Goal: Submit feedback/report problem: Submit feedback/report problem

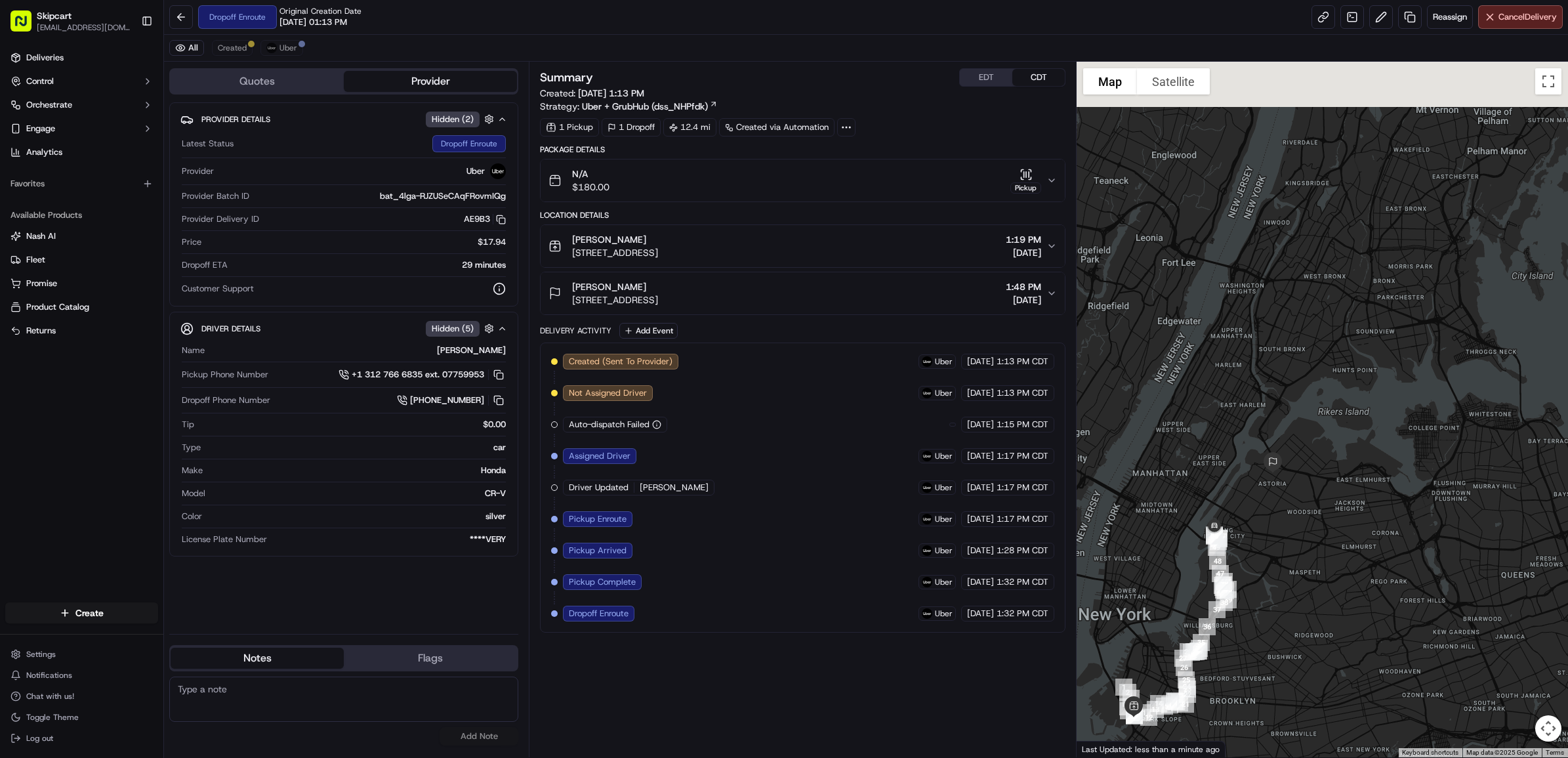
drag, startPoint x: 1256, startPoint y: 351, endPoint x: 1139, endPoint y: 607, distance: 281.5
click at [1139, 606] on div at bounding box center [1322, 409] width 492 height 696
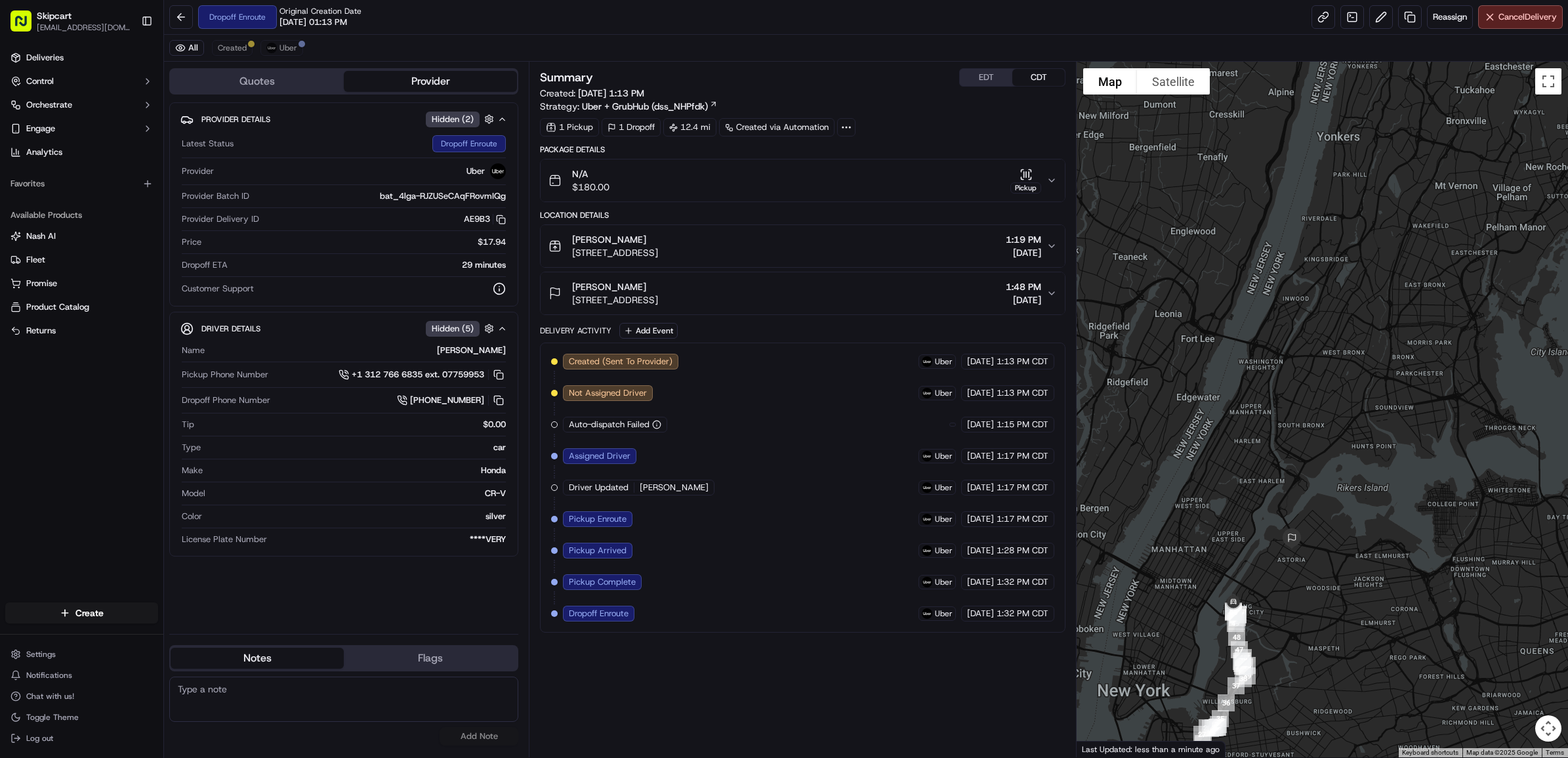
drag, startPoint x: 1214, startPoint y: 534, endPoint x: 1295, endPoint y: 430, distance: 131.8
click at [1295, 430] on div at bounding box center [1322, 409] width 492 height 696
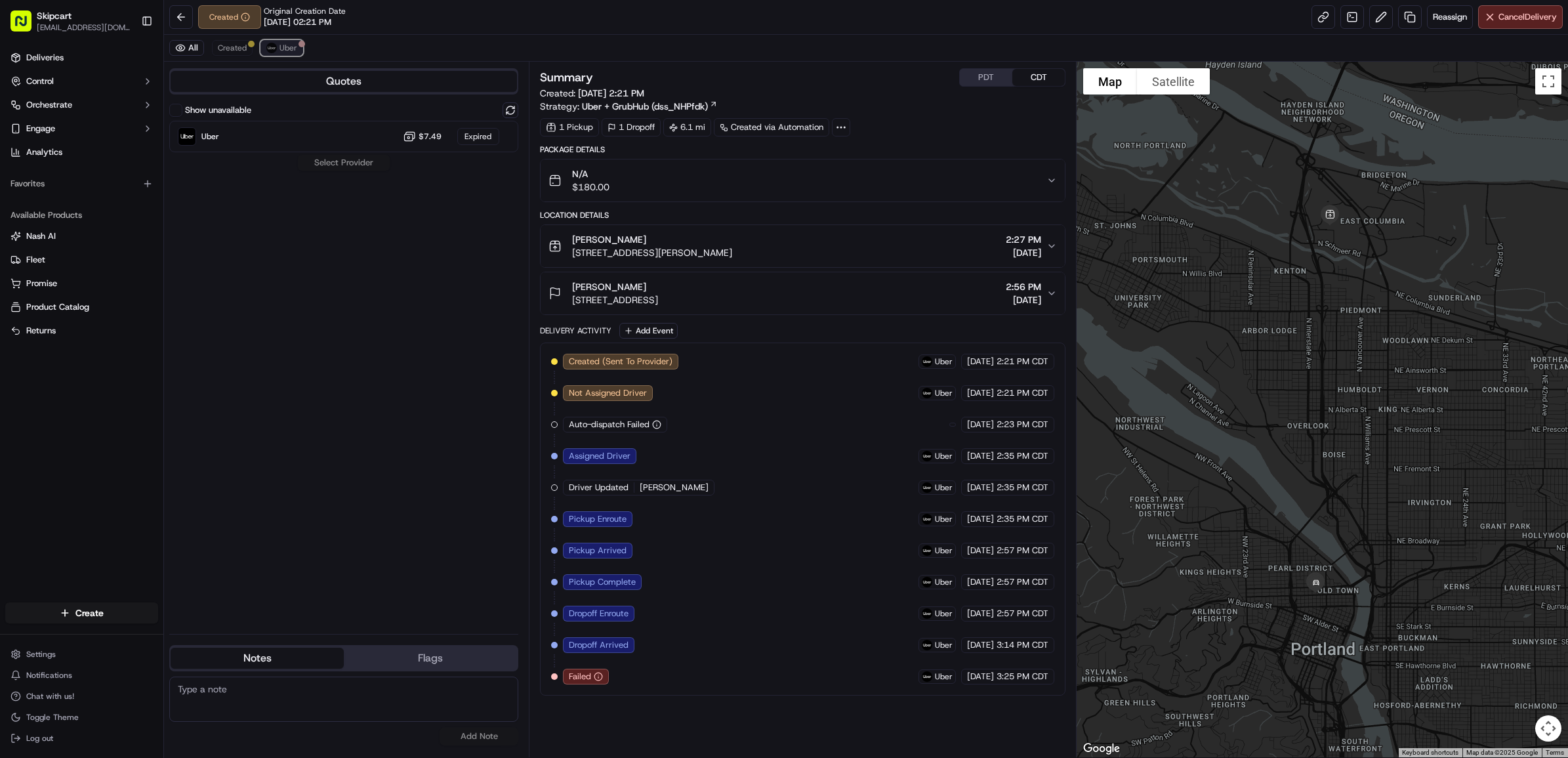
click at [297, 48] on button "Uber" at bounding box center [282, 48] width 43 height 16
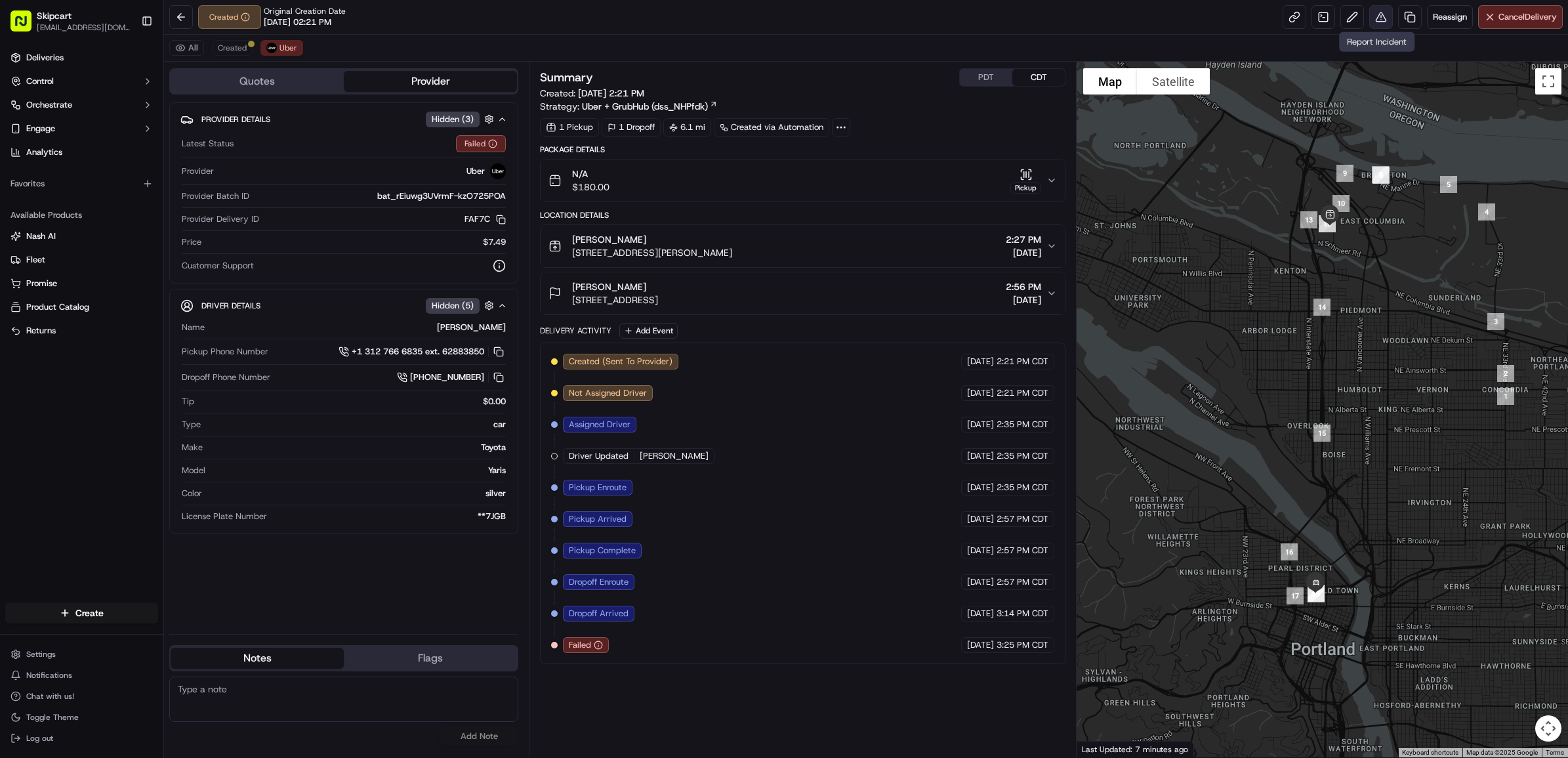
click at [1370, 18] on button at bounding box center [1381, 16] width 24 height 24
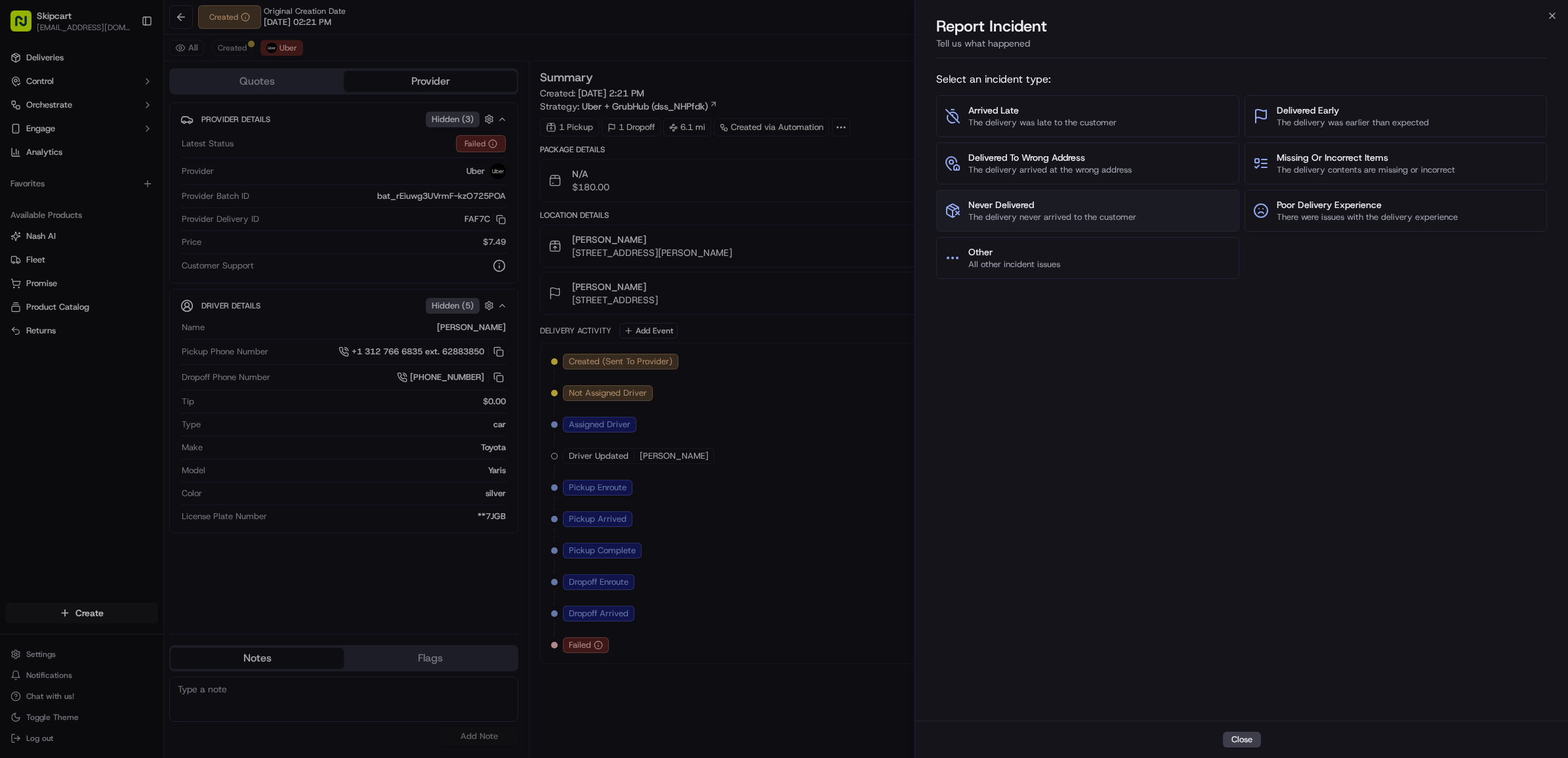
click at [1029, 218] on span "The delivery never arrived to the customer" at bounding box center [1052, 217] width 168 height 11
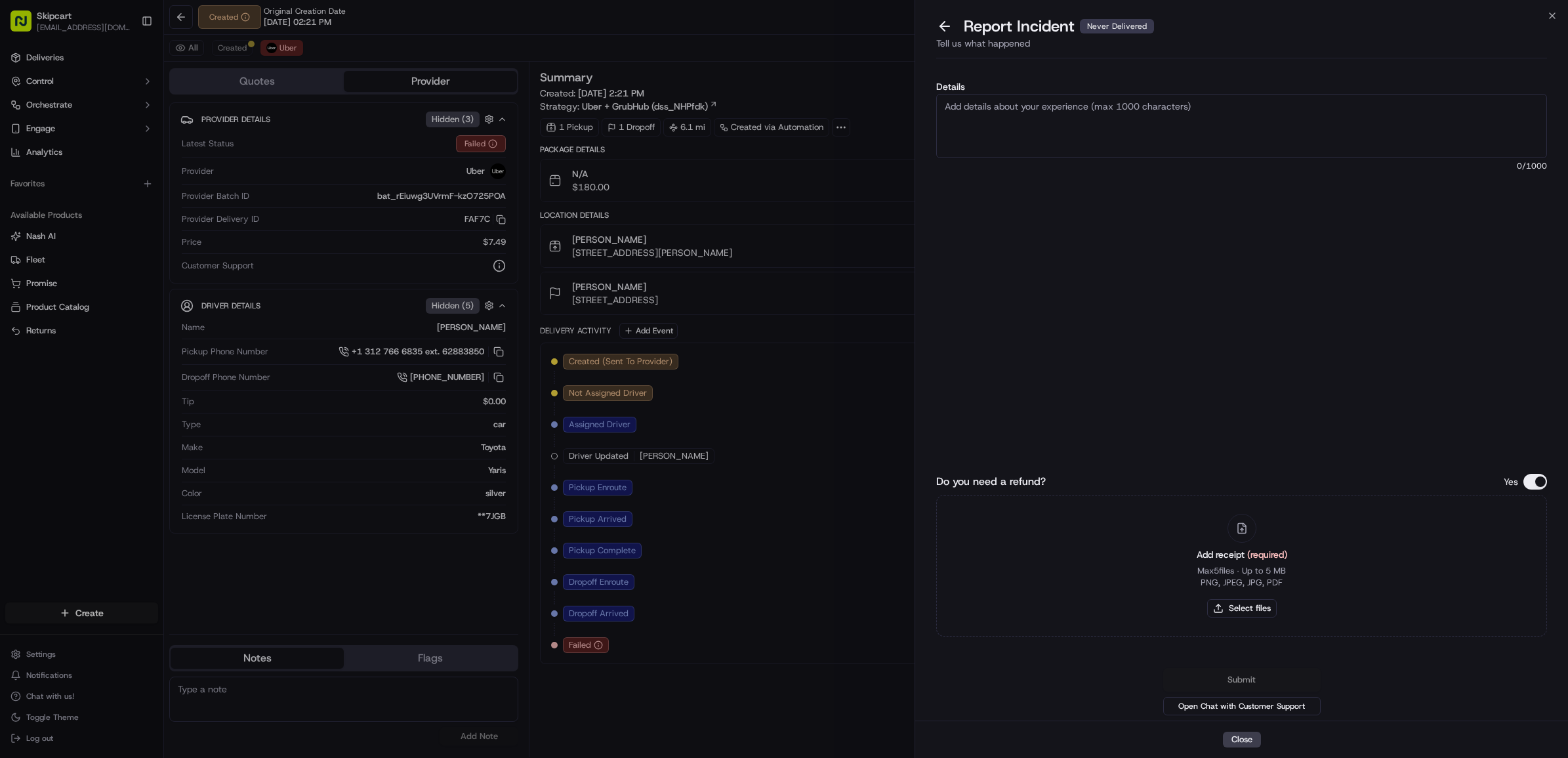
click at [1236, 595] on div "Add receipt (required) Max 5 files ∙ Up to 5 MB PNG, JPEG, JPG, PDF Select files" at bounding box center [1242, 565] width 112 height 119
click at [1236, 604] on button "Select files" at bounding box center [1242, 609] width 70 height 18
type input "C:\fakepath\Nash_304.png"
drag, startPoint x: 1185, startPoint y: 94, endPoint x: 1153, endPoint y: 178, distance: 89.9
click at [1185, 96] on textarea "Details" at bounding box center [1241, 126] width 611 height 64
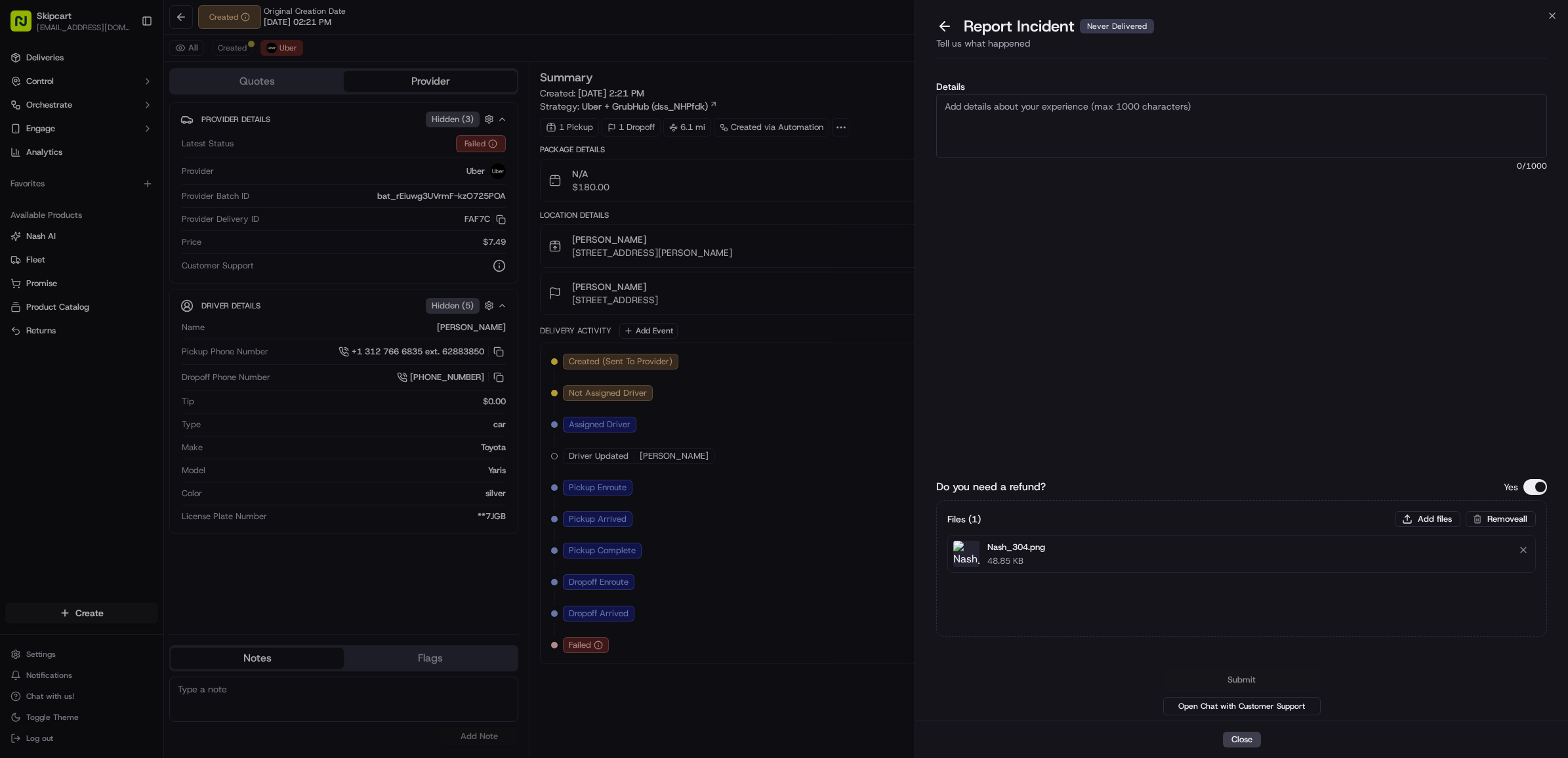
paste textarea "Customer reported non delivery, driver cancelled off after receiving items. Req…"
type textarea "Customer reported non delivery, driver cancelled off after receiving items. Req…"
click at [1248, 682] on button "Submit" at bounding box center [1242, 680] width 158 height 24
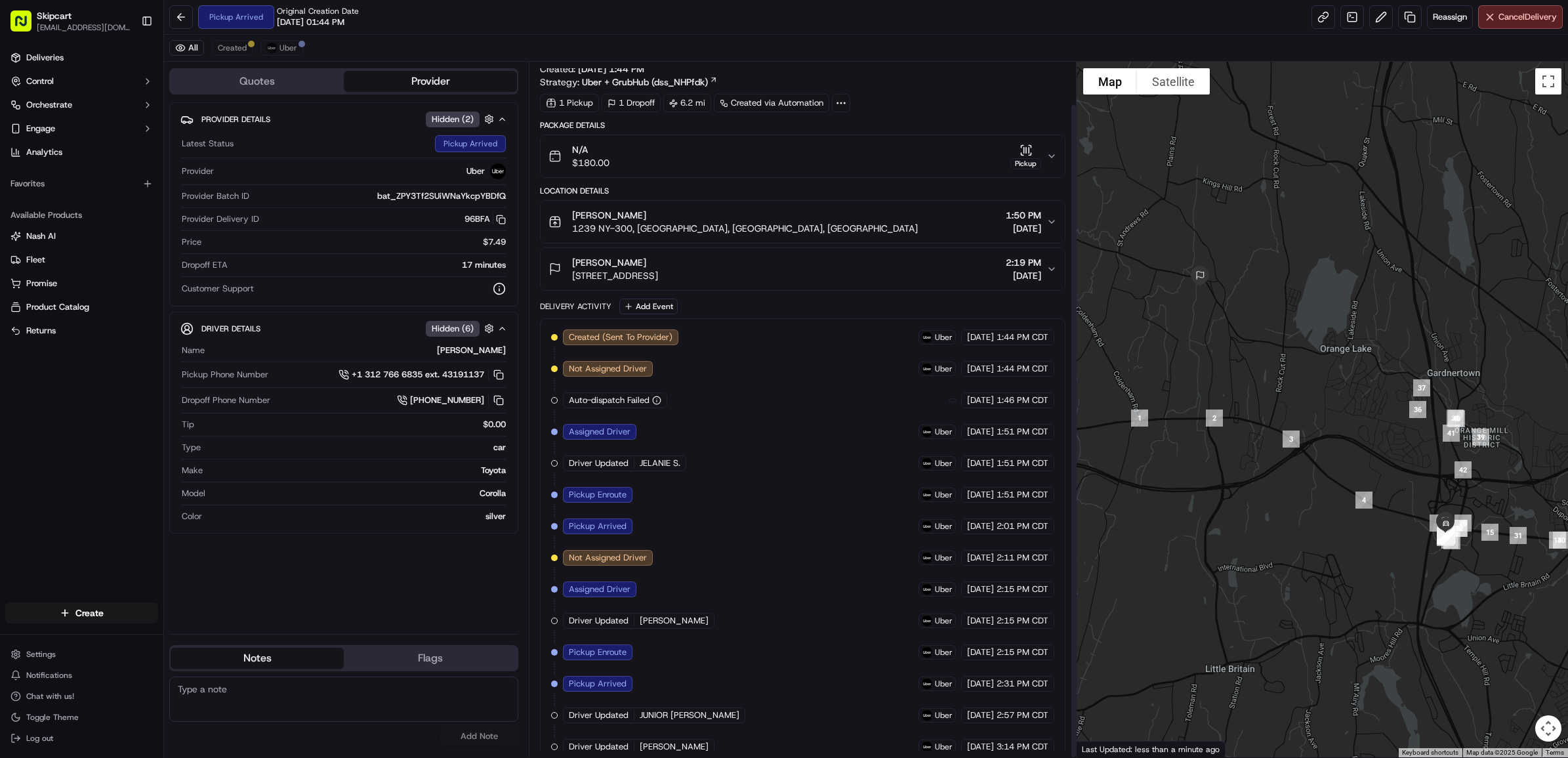
scroll to position [44, 0]
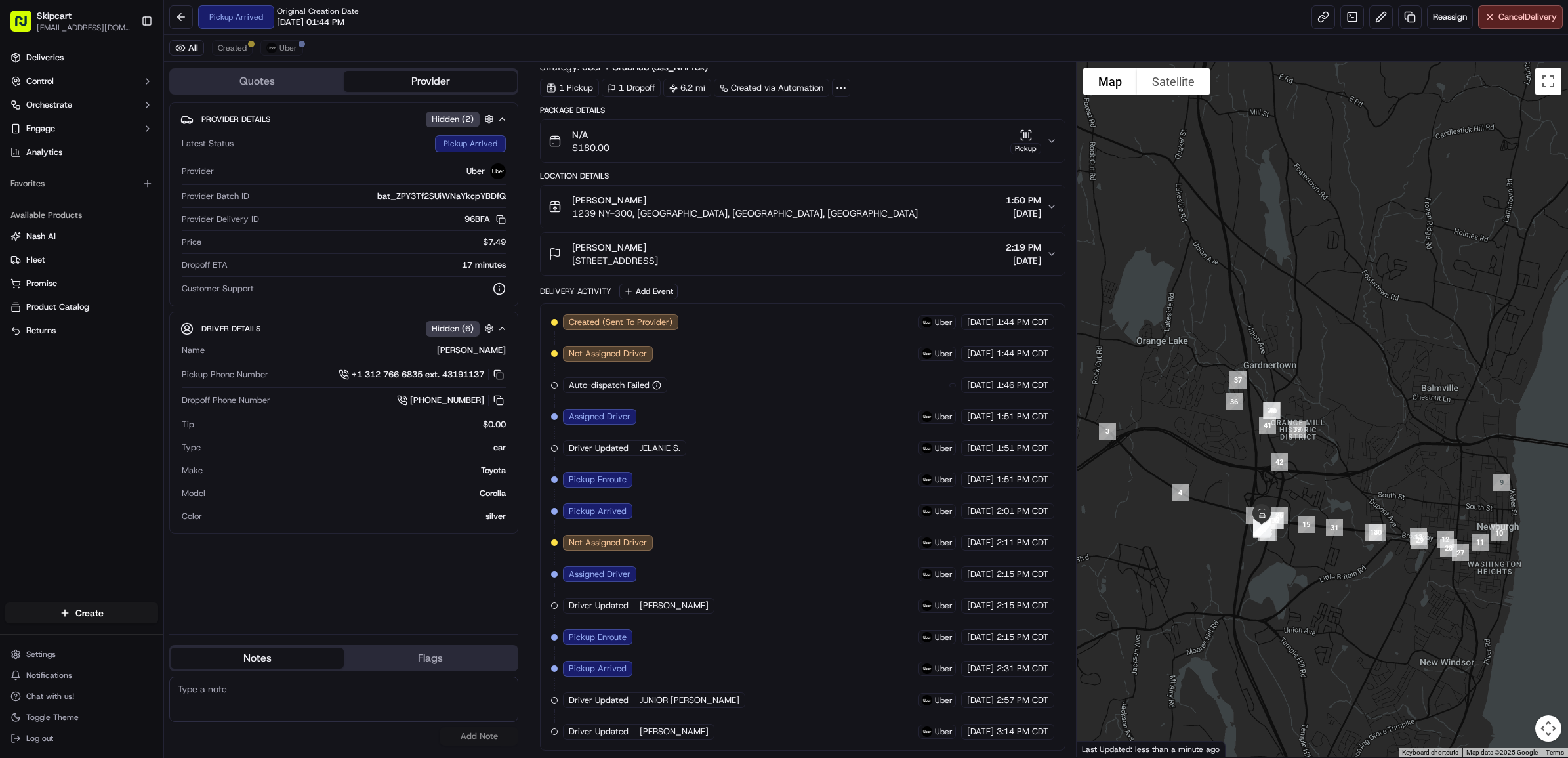
drag, startPoint x: 1109, startPoint y: 556, endPoint x: 1220, endPoint y: 545, distance: 111.5
click at [1208, 544] on div at bounding box center [1322, 409] width 492 height 696
